Goal: Task Accomplishment & Management: Manage account settings

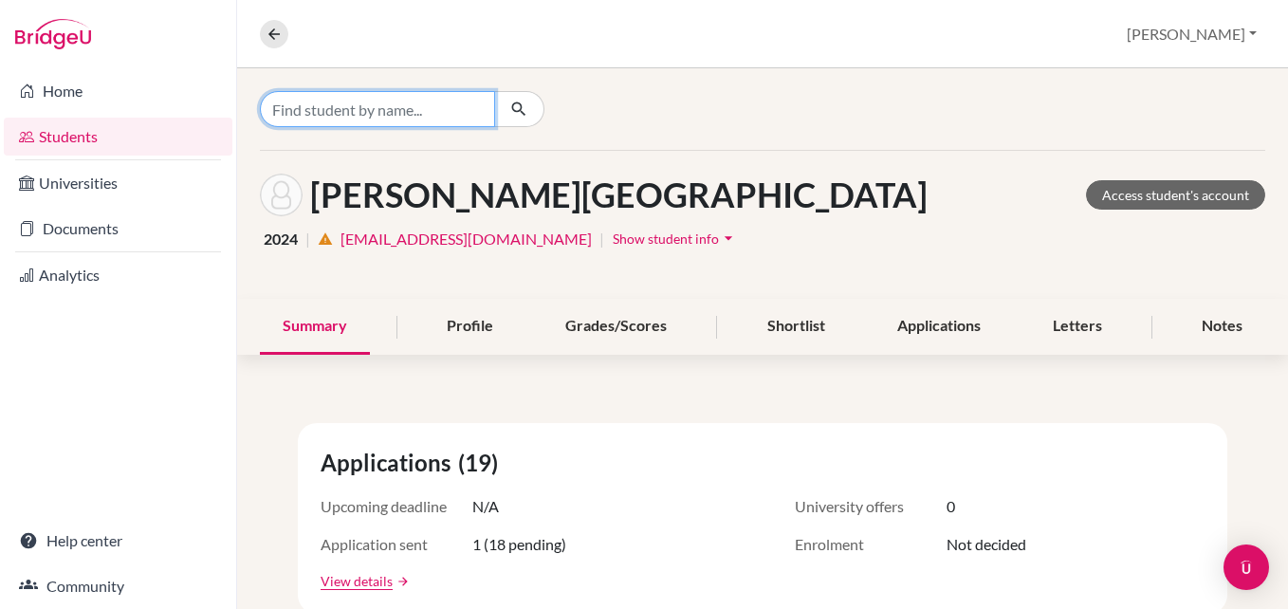
click at [327, 107] on input "Find student by name..." at bounding box center [377, 109] width 235 height 36
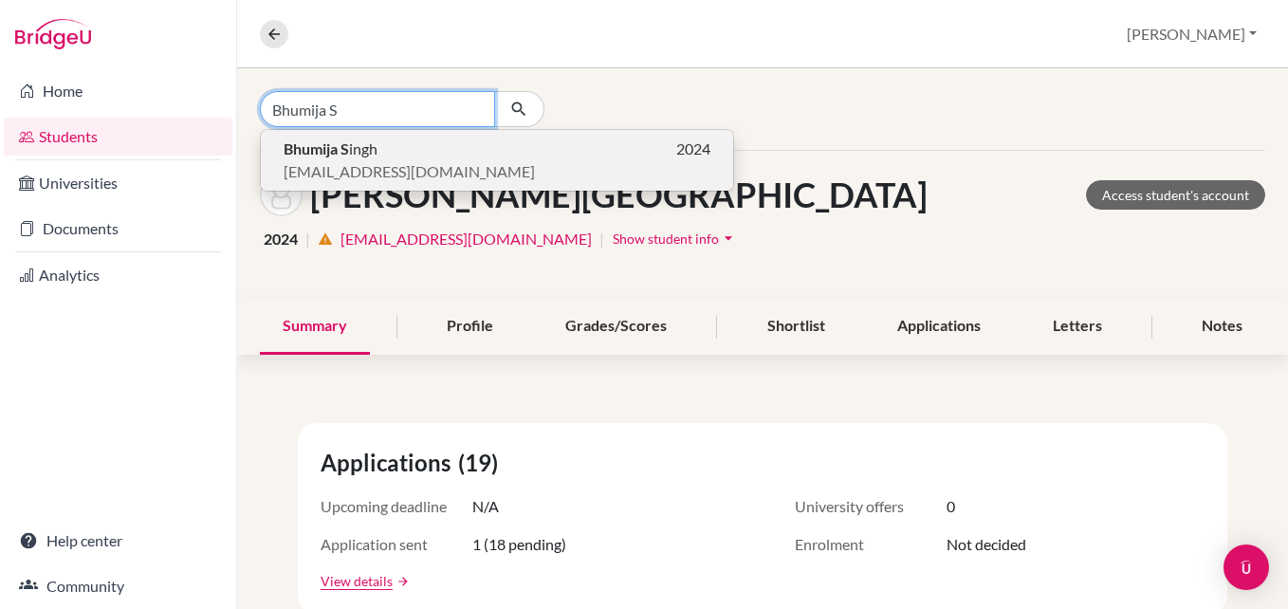
type input "Bhumija S"
click at [441, 171] on span "[EMAIL_ADDRESS][DOMAIN_NAME]" at bounding box center [409, 171] width 251 height 23
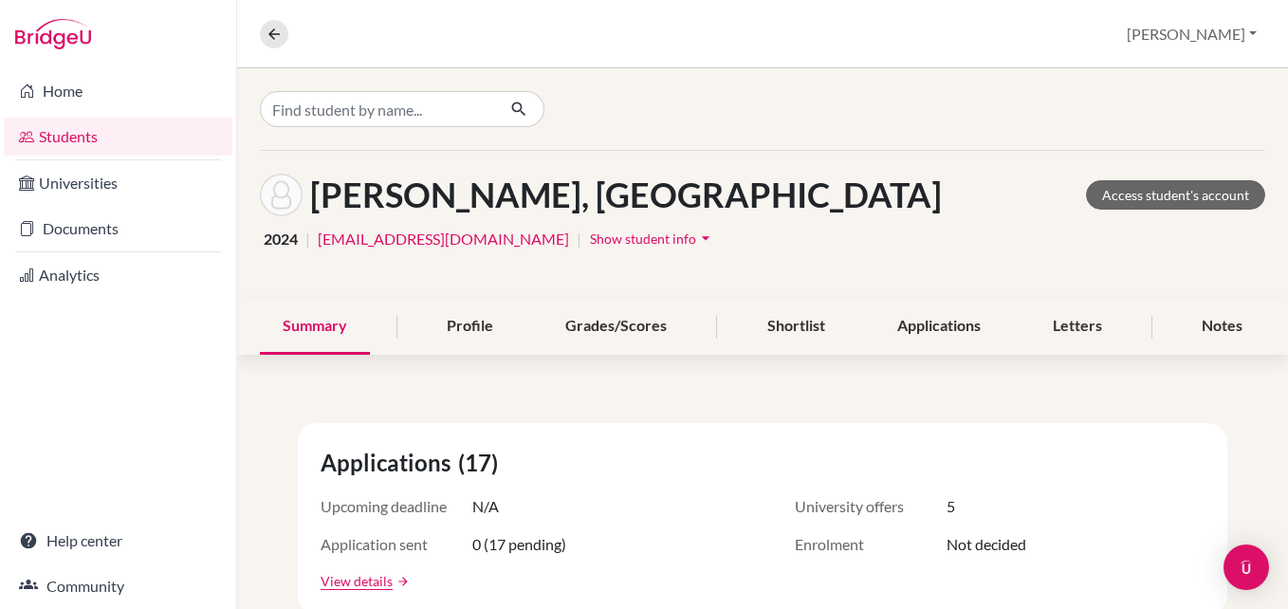
click at [590, 239] on span "Show student info" at bounding box center [643, 238] width 106 height 16
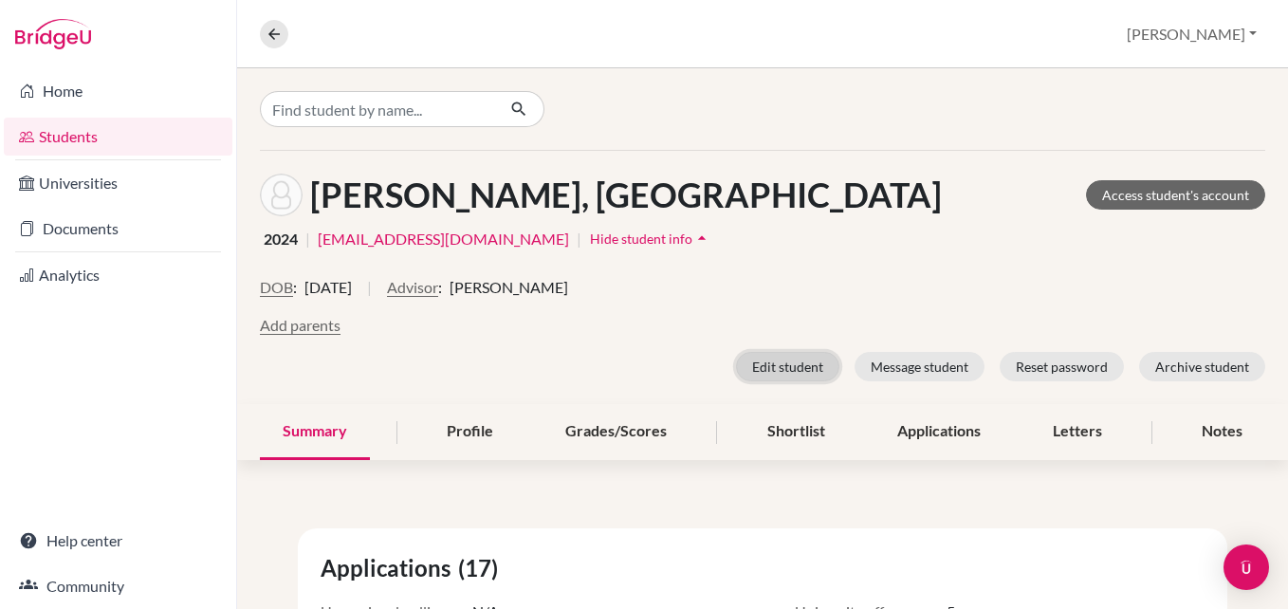
click at [775, 368] on button "Edit student" at bounding box center [787, 366] width 103 height 29
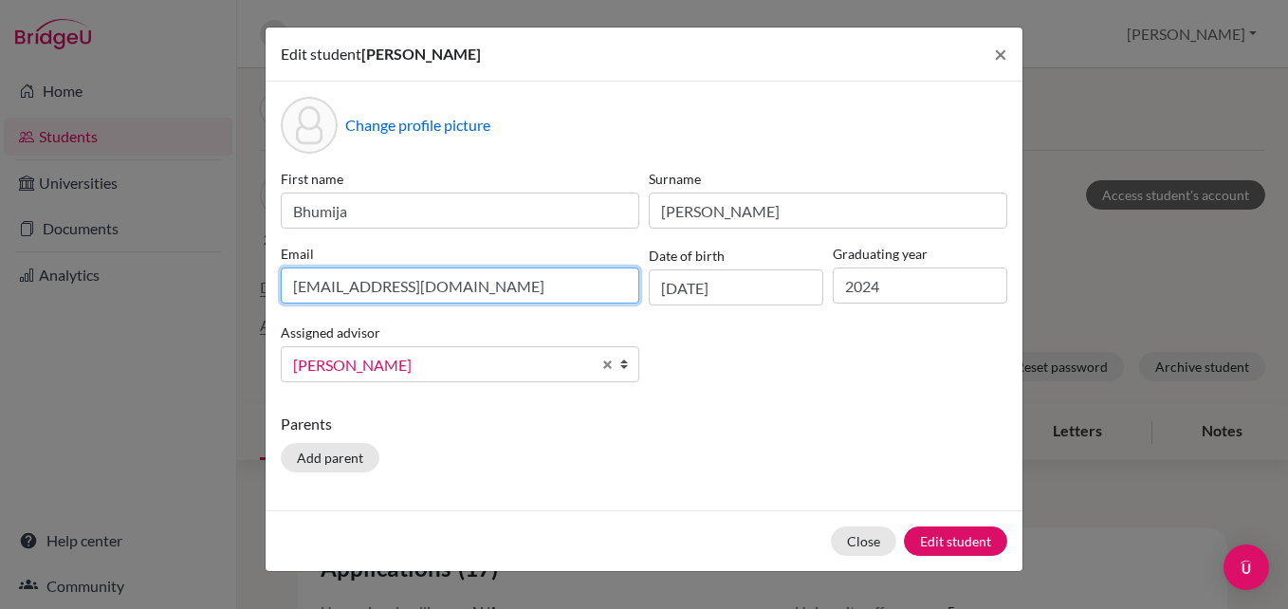
click at [485, 289] on input "[EMAIL_ADDRESS][DOMAIN_NAME]" at bounding box center [460, 285] width 358 height 36
drag, startPoint x: 485, startPoint y: 288, endPoint x: 253, endPoint y: 303, distance: 231.8
click at [253, 303] on div "Edit student [PERSON_NAME] × Change profile picture First name [PERSON_NAME] Em…" at bounding box center [644, 304] width 1288 height 609
type input "[EMAIL_ADDRESS][DOMAIN_NAME]"
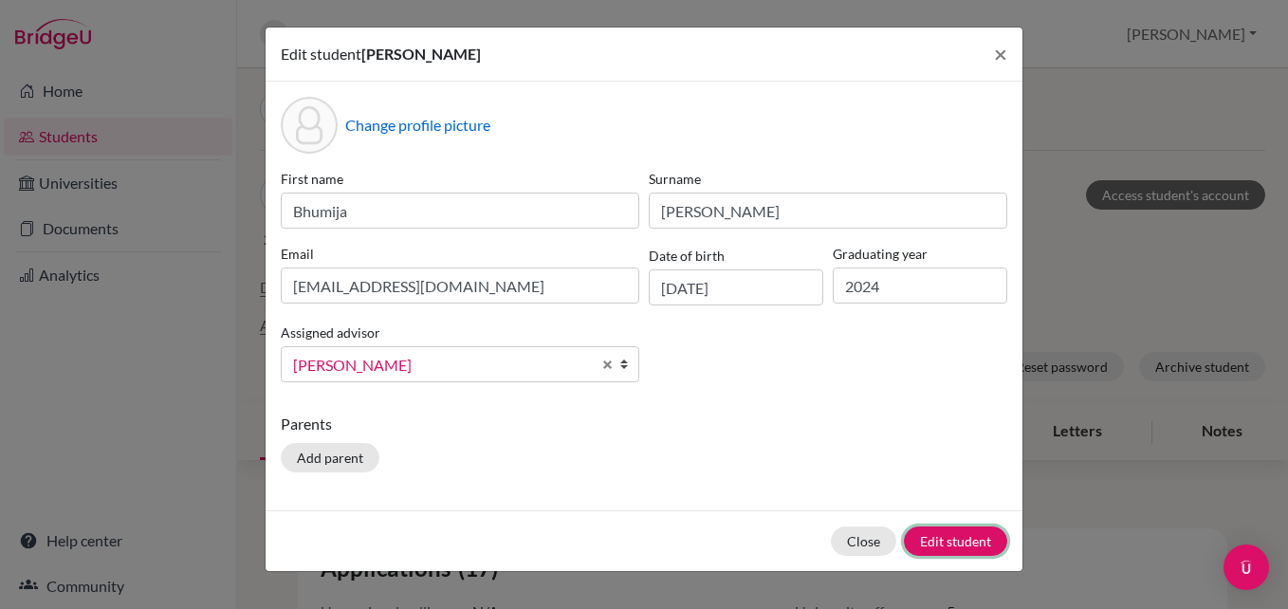
click at [948, 541] on button "Edit student" at bounding box center [955, 540] width 103 height 29
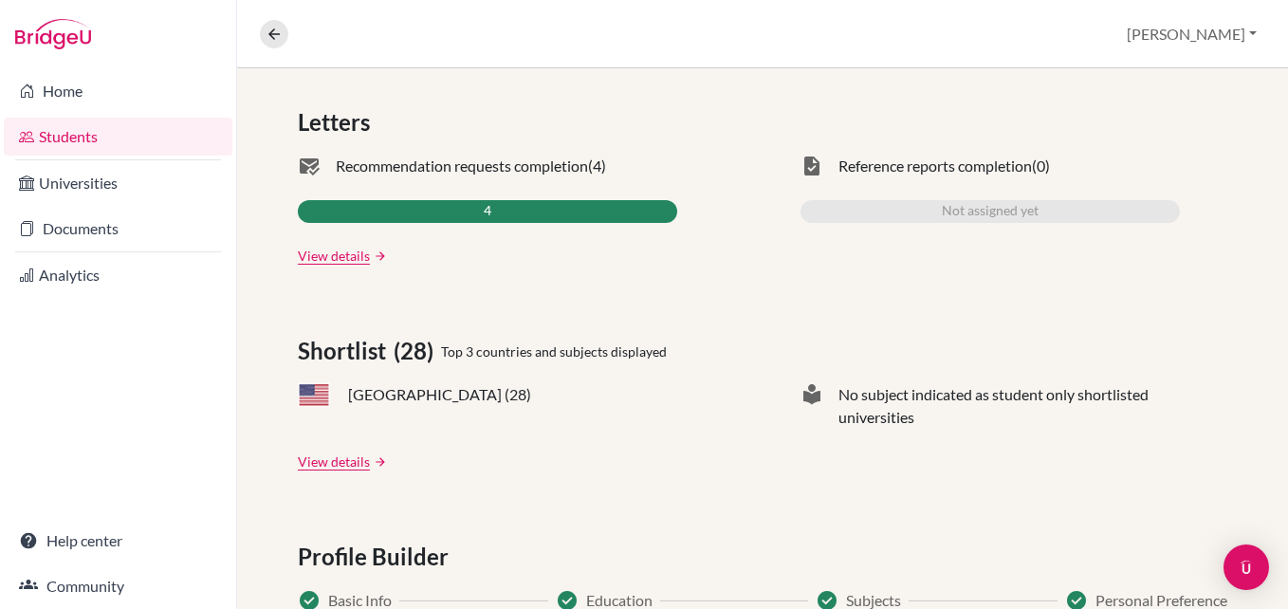
scroll to position [765, 0]
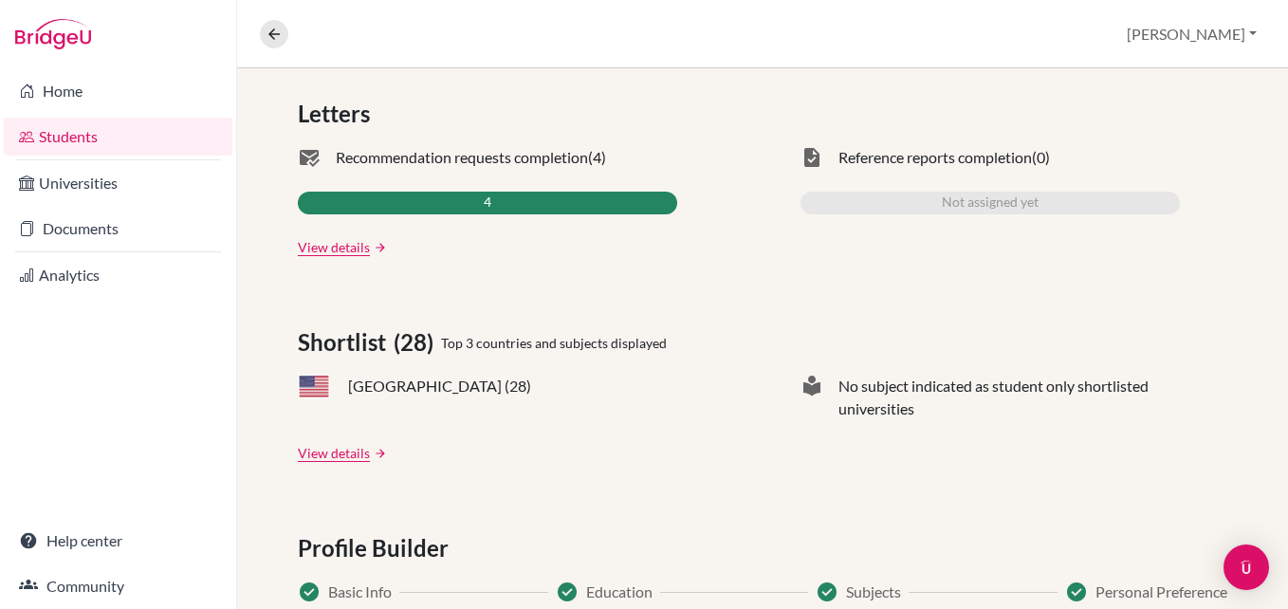
click at [490, 203] on span "4" at bounding box center [488, 203] width 8 height 23
click at [363, 245] on link "View details" at bounding box center [334, 247] width 72 height 20
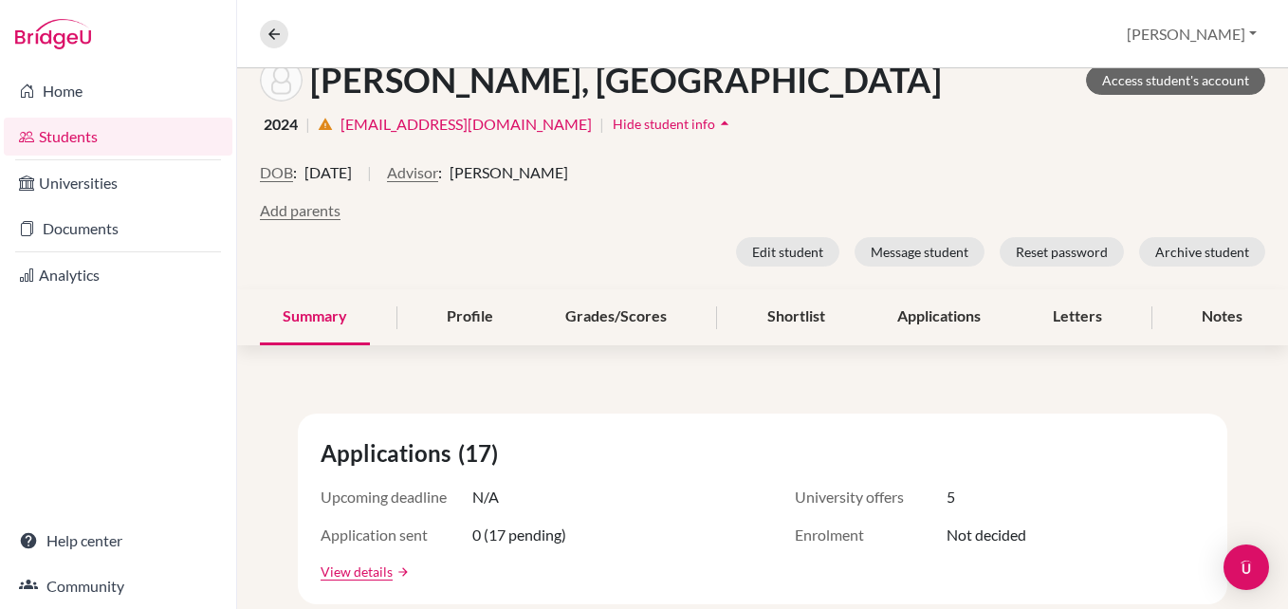
scroll to position [432, 0]
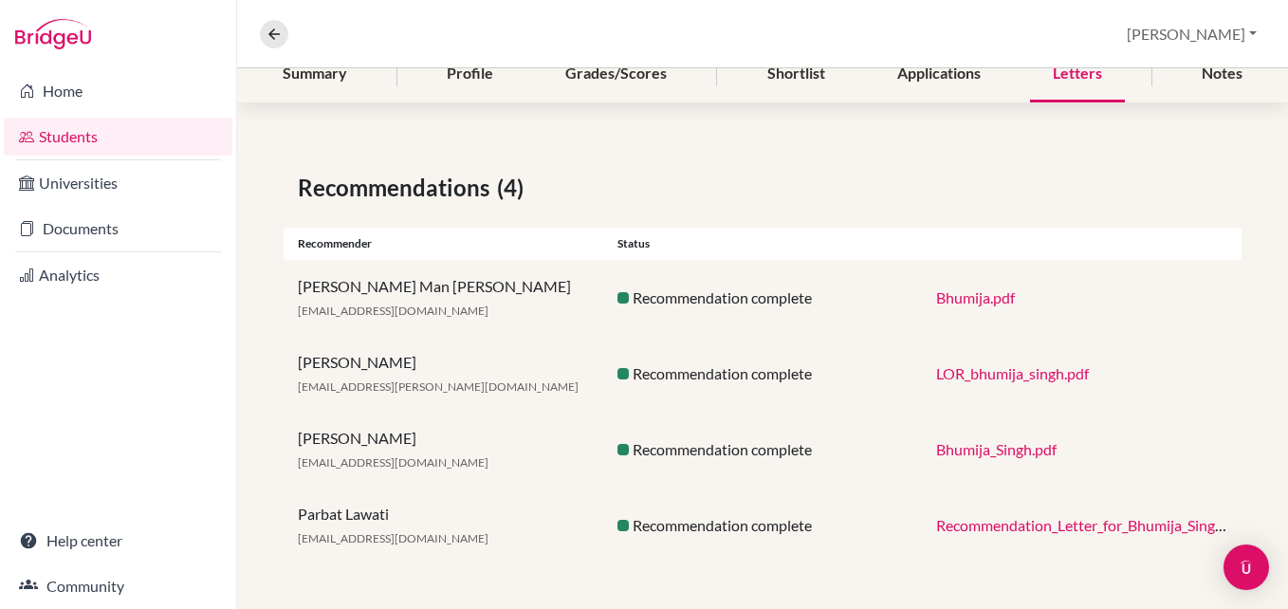
click at [999, 520] on link "Recommendation_Letter_for_Bhumija_Singh.pdf" at bounding box center [1092, 525] width 312 height 18
click at [992, 449] on link "Bhumija_Singh.pdf" at bounding box center [996, 449] width 120 height 18
